Goal: Task Accomplishment & Management: Use online tool/utility

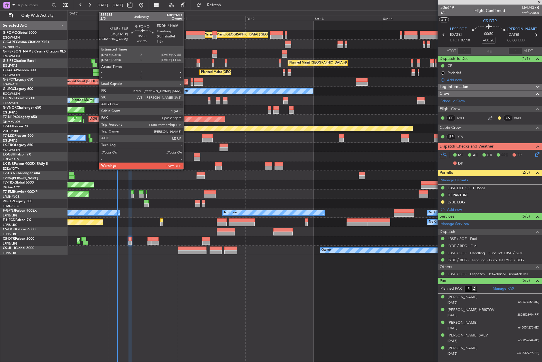
click at [186, 33] on div at bounding box center [195, 33] width 19 height 4
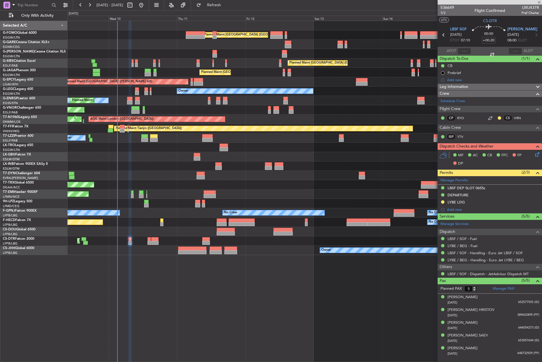
type input "-00:35"
type input "1"
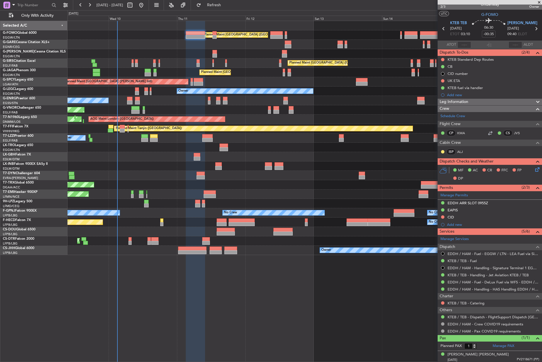
scroll to position [8, 0]
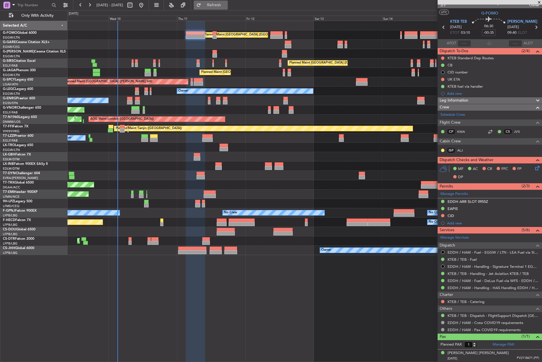
click at [226, 3] on span "Refresh" at bounding box center [214, 5] width 24 height 4
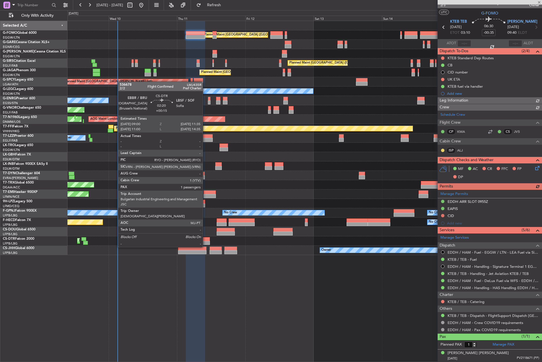
click at [205, 242] on div at bounding box center [205, 243] width 7 height 4
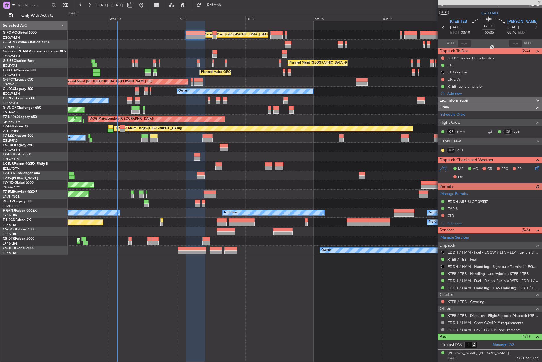
type input "+00:15"
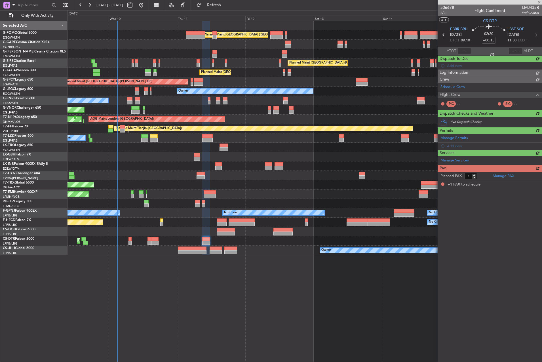
scroll to position [0, 0]
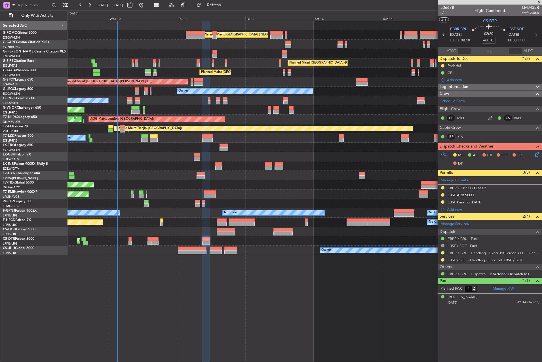
click at [538, 155] on icon at bounding box center [536, 153] width 5 height 5
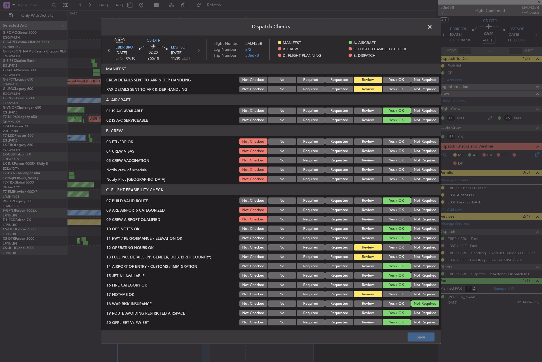
click at [432, 28] on span at bounding box center [432, 28] width 0 height 11
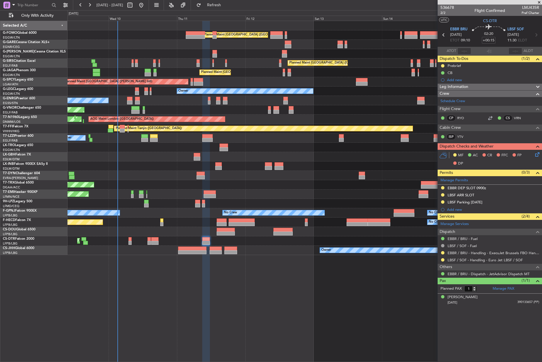
click at [154, 240] on div at bounding box center [154, 239] width 7 height 4
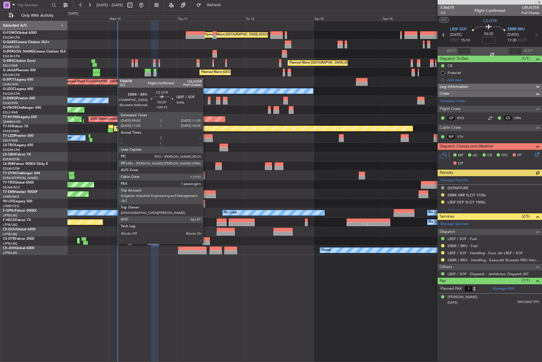
click at [206, 238] on div at bounding box center [205, 239] width 7 height 4
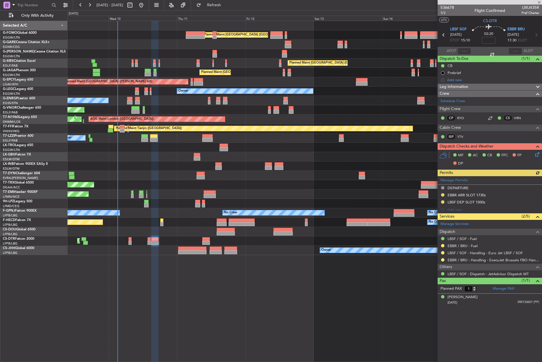
type input "+00:15"
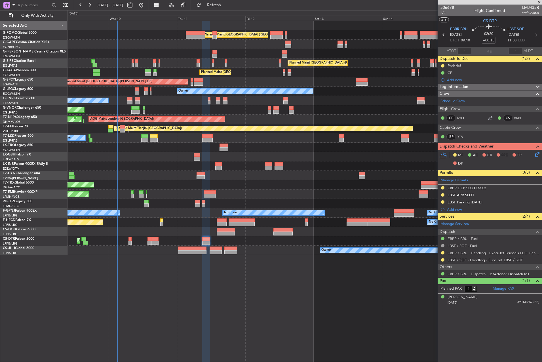
click at [539, 155] on icon at bounding box center [536, 153] width 5 height 5
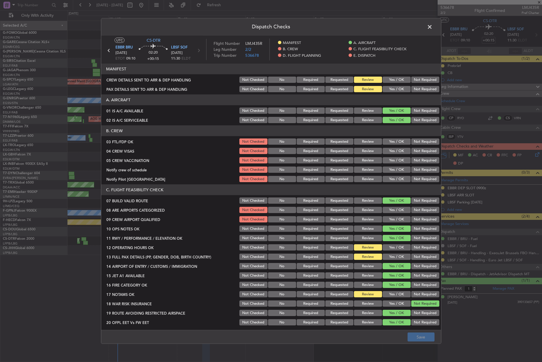
click at [386, 80] on button "Yes / OK" at bounding box center [397, 80] width 28 height 6
click at [386, 89] on button "Yes / OK" at bounding box center [397, 89] width 28 height 6
click at [420, 332] on footer "Save" at bounding box center [271, 337] width 340 height 14
click at [420, 335] on button "Save" at bounding box center [421, 336] width 27 height 9
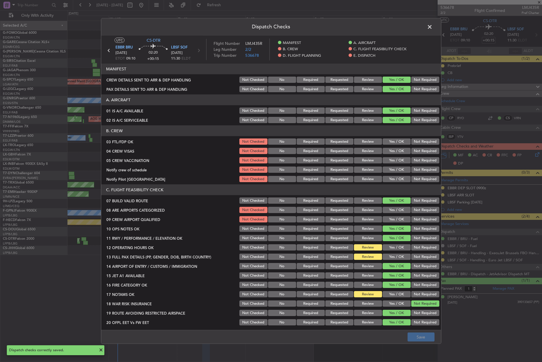
click at [432, 26] on span at bounding box center [432, 28] width 0 height 11
